Goal: Task Accomplishment & Management: Manage account settings

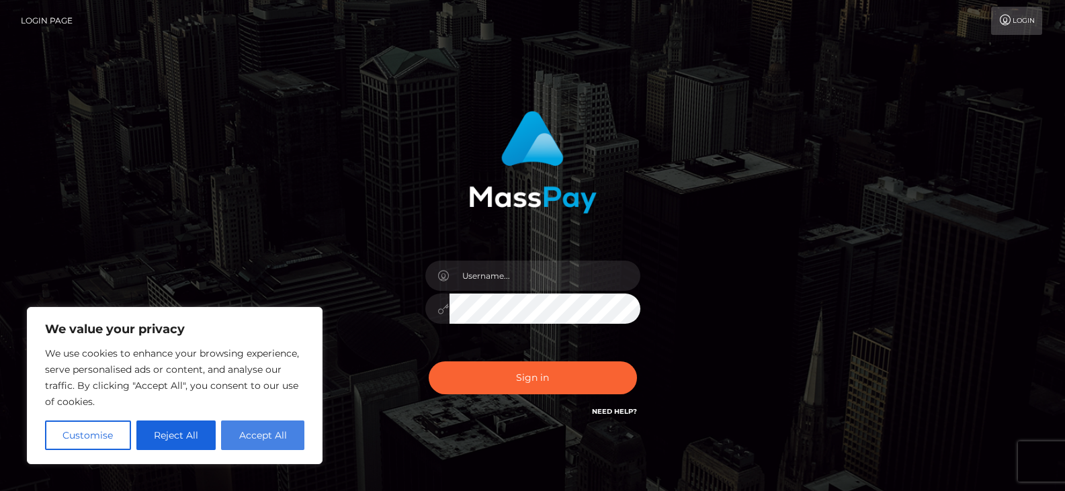
click at [287, 425] on button "Accept All" at bounding box center [262, 436] width 83 height 30
checkbox input "true"
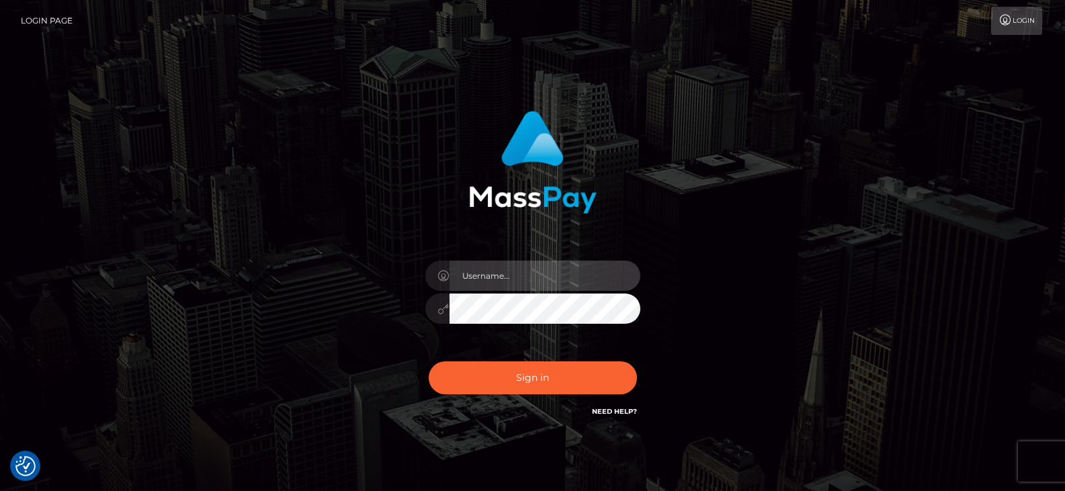
click at [506, 277] on input "text" at bounding box center [544, 276] width 191 height 30
type input "[EMAIL_ADDRESS][DOMAIN_NAME]"
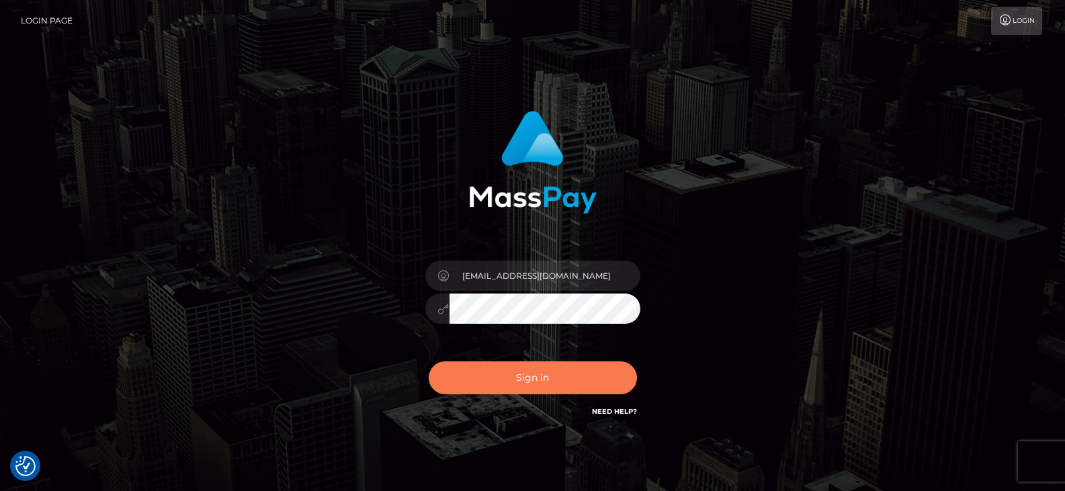
click at [524, 376] on button "Sign in" at bounding box center [533, 377] width 208 height 33
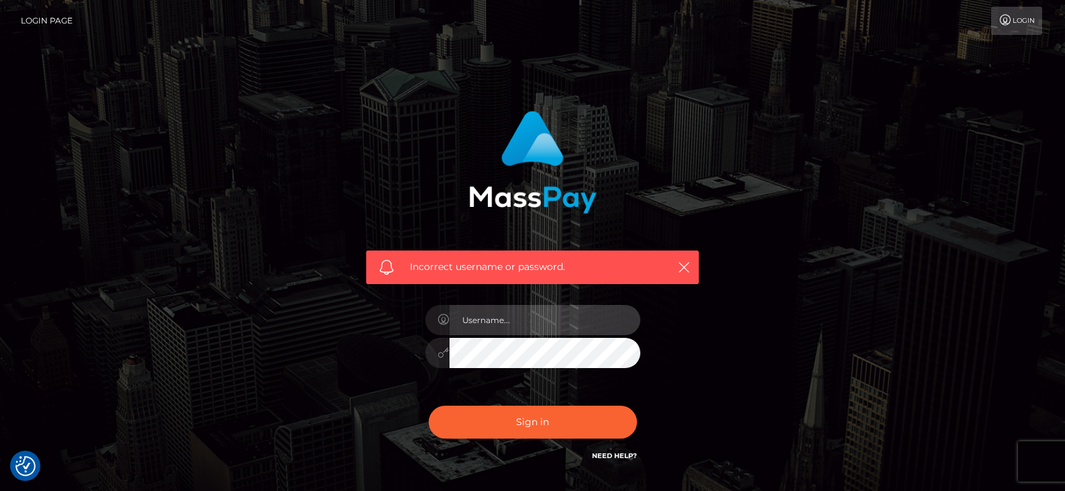
click at [513, 324] on input "text" at bounding box center [544, 320] width 191 height 30
click at [558, 327] on input "sou.diva808" at bounding box center [544, 320] width 191 height 30
type input "sou.diva808@gmail.com"
click at [719, 328] on div "Incorrect username or password. sou.diva808@gmail.com" at bounding box center [533, 294] width 766 height 386
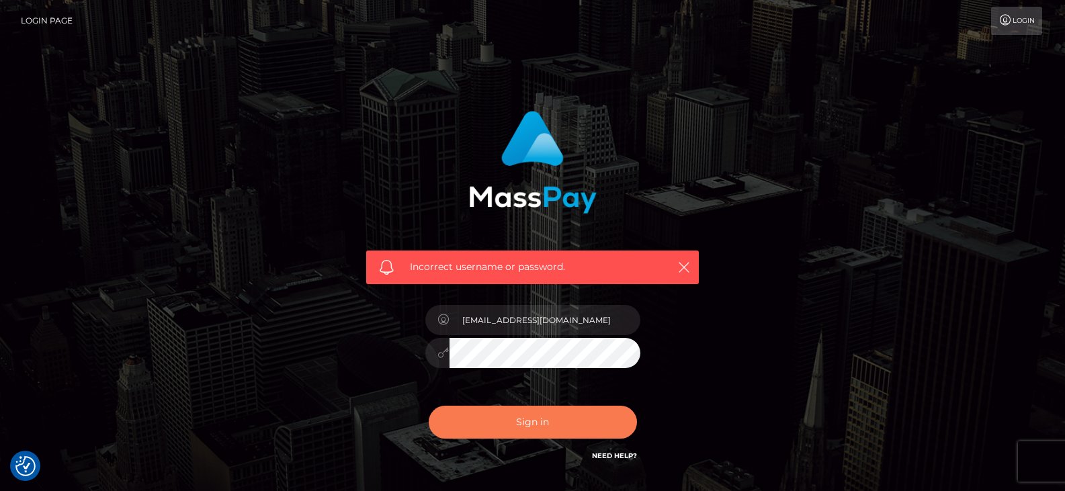
click at [603, 407] on button "Sign in" at bounding box center [533, 422] width 208 height 33
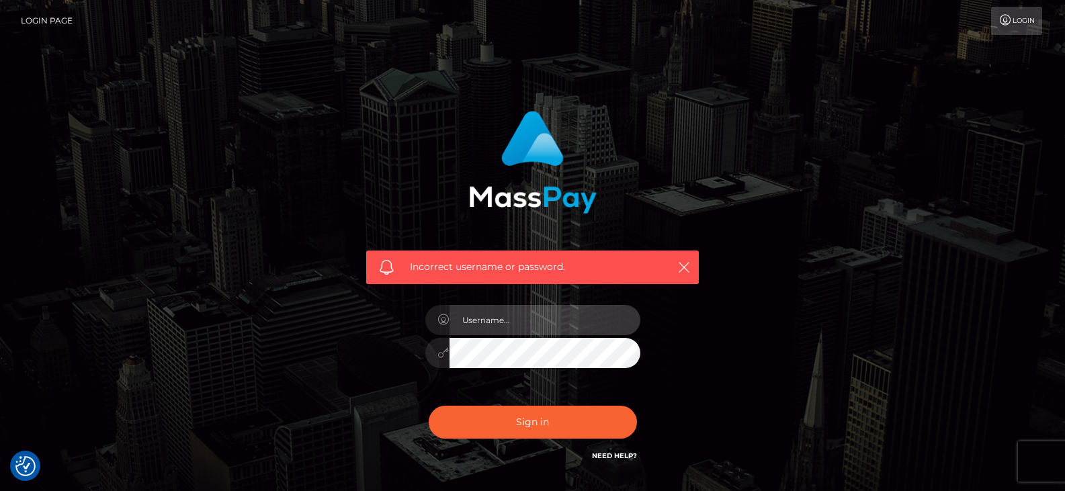
click at [527, 324] on input "text" at bounding box center [544, 320] width 191 height 30
type input "soul.diva808@gmail.com"
click at [429, 406] on button "Sign in" at bounding box center [533, 422] width 208 height 33
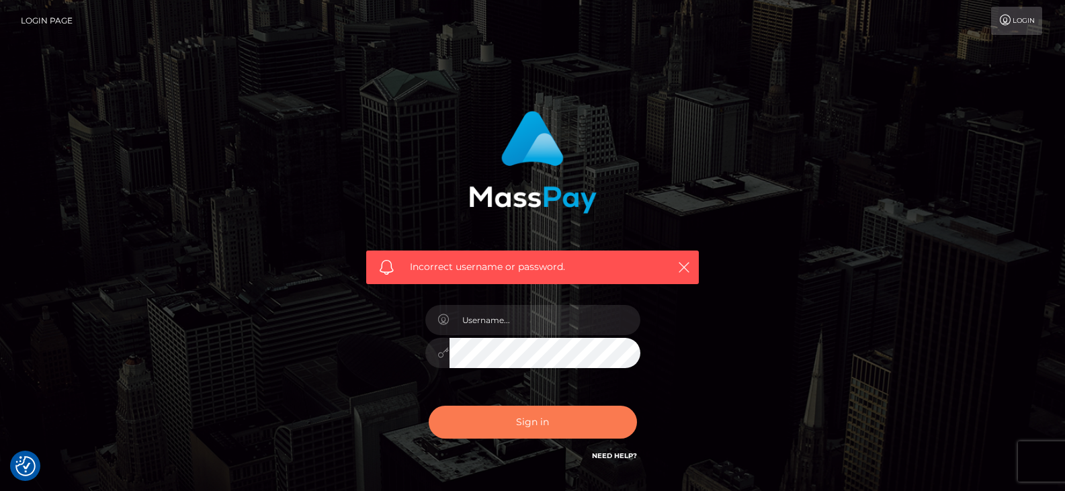
click at [570, 436] on button "Sign in" at bounding box center [533, 422] width 208 height 33
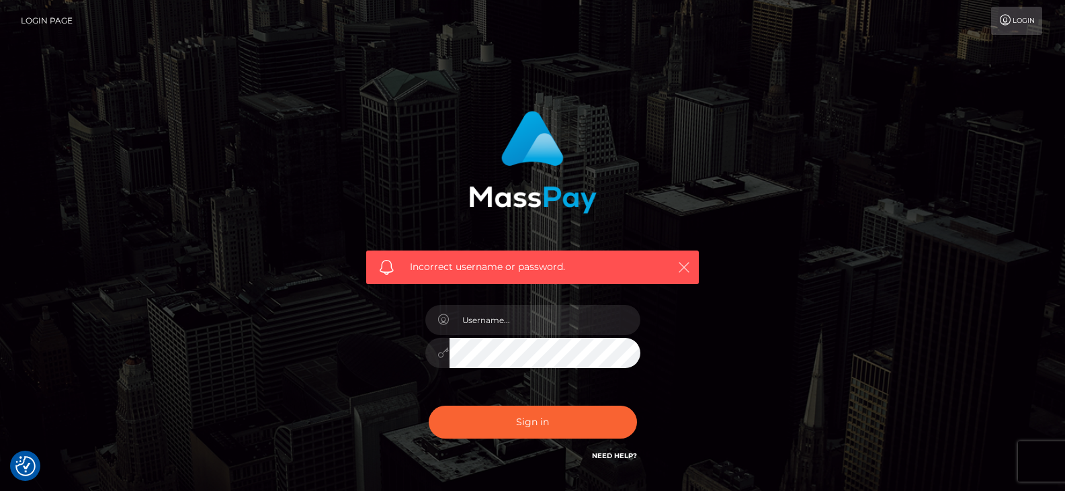
click at [682, 265] on icon "button" at bounding box center [683, 267] width 13 height 13
click at [690, 263] on icon "button" at bounding box center [683, 267] width 13 height 13
click at [684, 264] on icon "button" at bounding box center [683, 267] width 13 height 13
click at [568, 314] on input "text" at bounding box center [544, 320] width 191 height 30
type input "[EMAIL_ADDRESS][DOMAIN_NAME]"
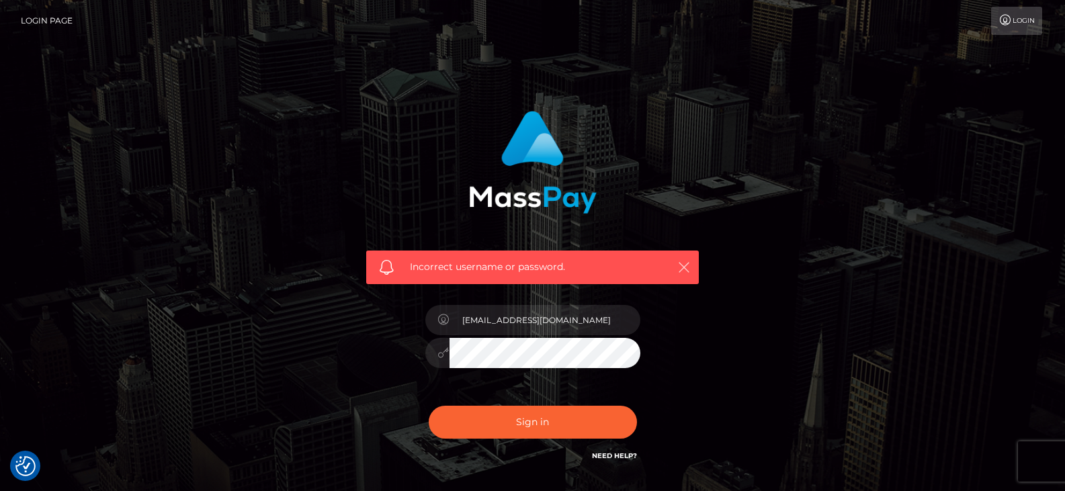
click at [685, 267] on icon "button" at bounding box center [683, 267] width 13 height 13
click at [429, 406] on button "Sign in" at bounding box center [533, 422] width 208 height 33
click at [603, 457] on link "Need Help?" at bounding box center [614, 455] width 45 height 9
click at [761, 249] on div "Incorrect username or password." at bounding box center [533, 294] width 766 height 386
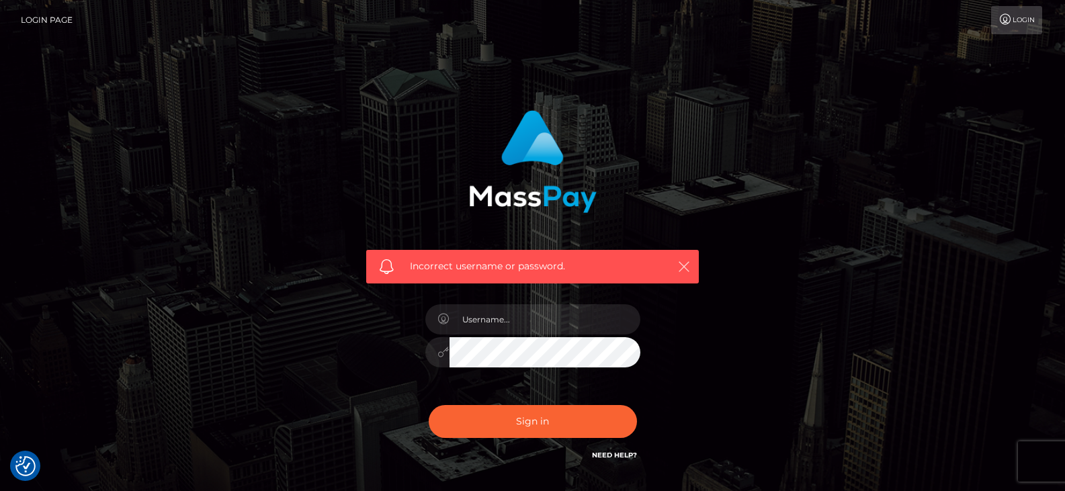
click at [688, 268] on icon "button" at bounding box center [683, 266] width 13 height 13
click at [679, 267] on icon "button" at bounding box center [683, 266] width 13 height 13
click at [591, 258] on div "Incorrect username or password." at bounding box center [532, 267] width 333 height 34
click at [574, 269] on span "Incorrect username or password." at bounding box center [532, 266] width 245 height 14
click at [1008, 23] on icon at bounding box center [1005, 19] width 14 height 11
